Goal: Transaction & Acquisition: Subscribe to service/newsletter

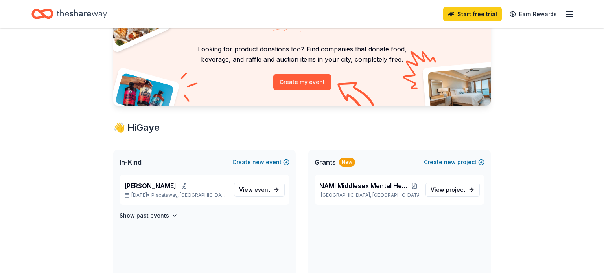
scroll to position [56, 0]
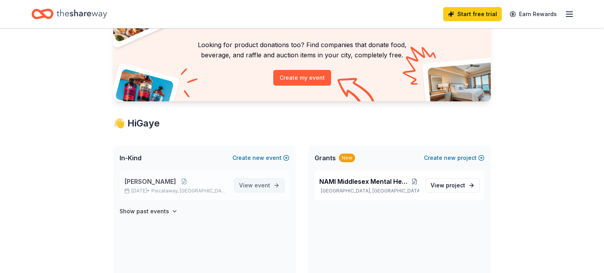
click at [258, 183] on span "event" at bounding box center [262, 185] width 16 height 7
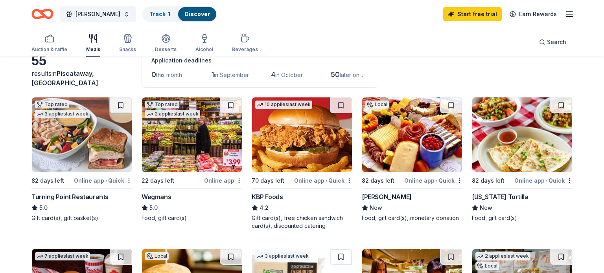
scroll to position [49, 0]
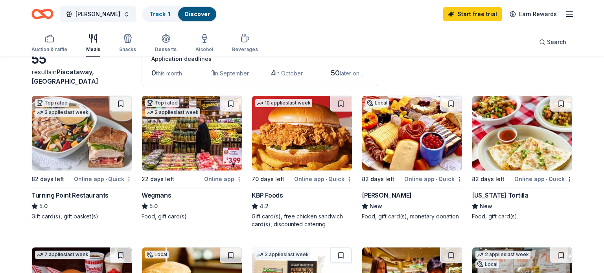
click at [499, 194] on div "[US_STATE] Tortilla" at bounding box center [500, 195] width 56 height 9
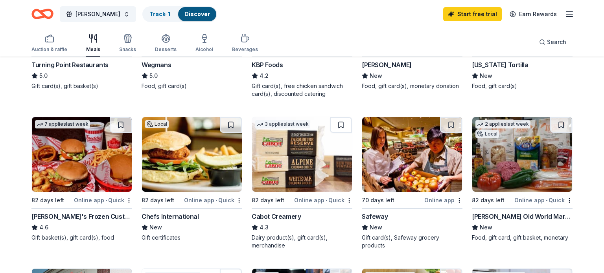
scroll to position [181, 0]
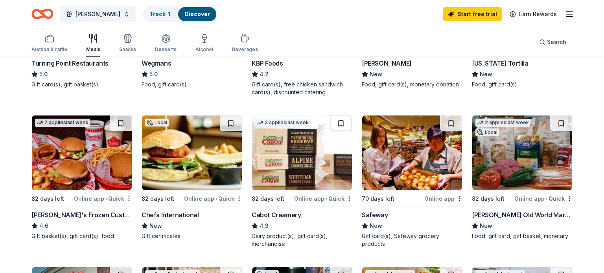
click at [495, 215] on div "Livoti's Old World Market" at bounding box center [522, 214] width 101 height 9
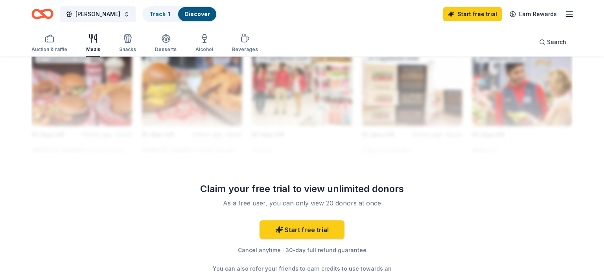
scroll to position [728, 0]
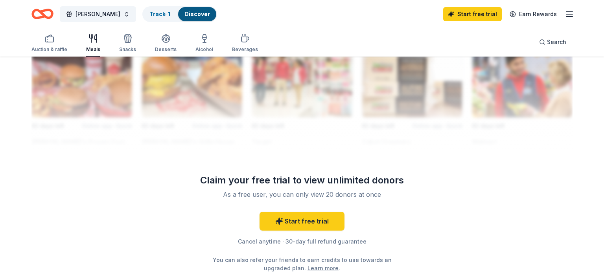
click at [186, 11] on link "Discover" at bounding box center [197, 14] width 26 height 7
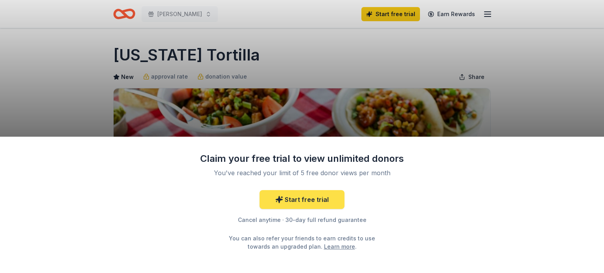
click at [318, 199] on link "Start free trial" at bounding box center [301, 199] width 85 height 19
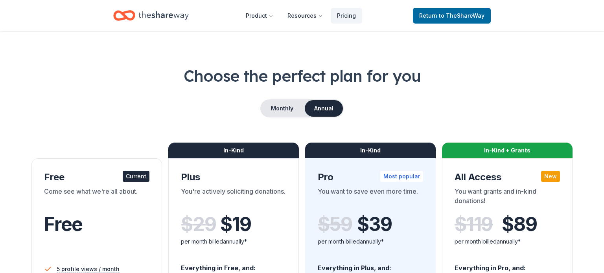
scroll to position [11, 0]
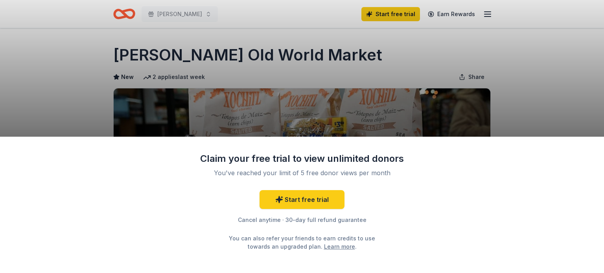
click at [388, 53] on div "Claim your free trial to view unlimited donors You've reached your limit of 5 f…" at bounding box center [302, 136] width 604 height 273
